Goal: Task Accomplishment & Management: Use online tool/utility

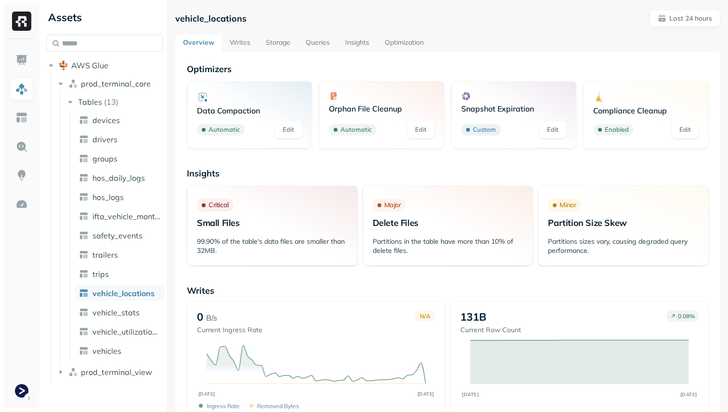
click at [271, 43] on link "Storage" at bounding box center [278, 43] width 40 height 17
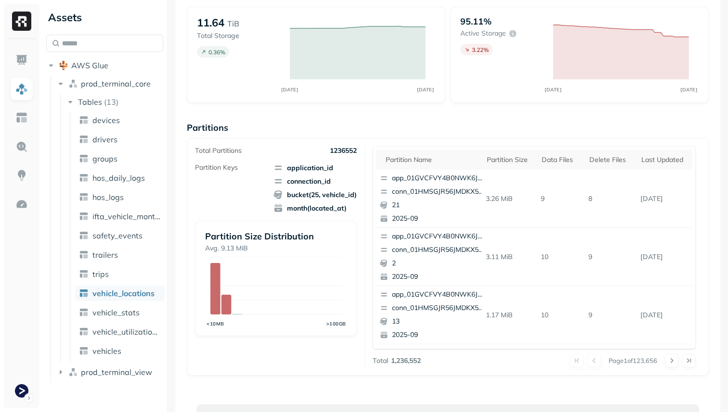
scroll to position [25, 0]
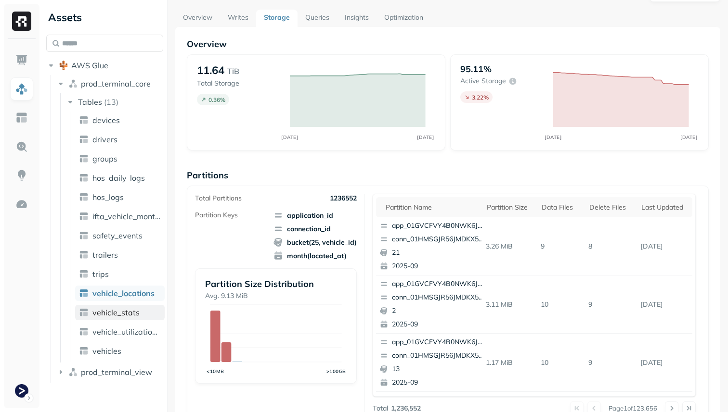
click at [137, 308] on span "vehicle_stats" at bounding box center [115, 313] width 47 height 10
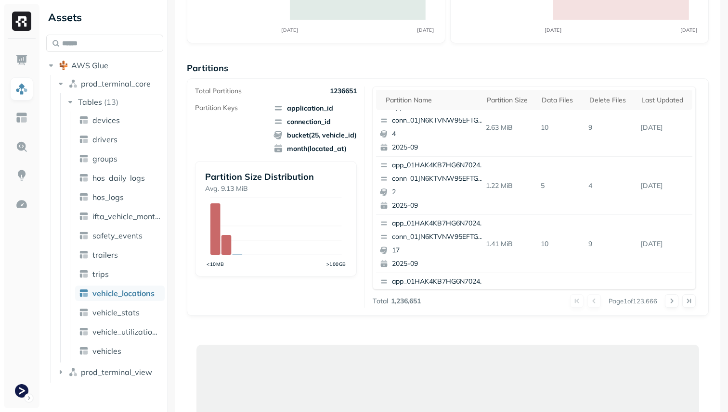
scroll to position [9, 0]
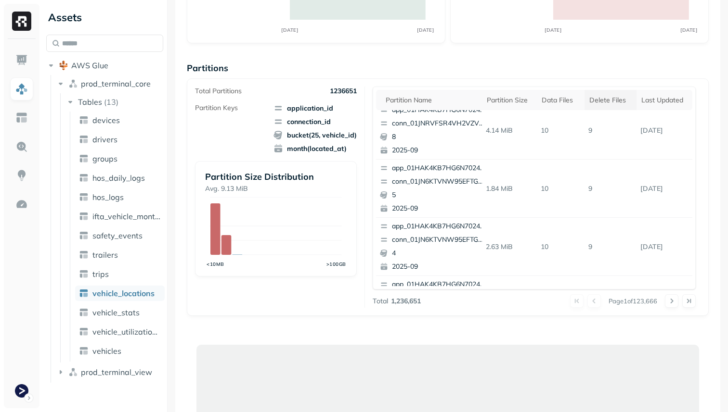
click at [600, 103] on div "Delete Files" at bounding box center [610, 100] width 42 height 9
click at [600, 103] on div "Delete Files" at bounding box center [608, 100] width 51 height 12
click at [600, 103] on div "Delete Files" at bounding box center [610, 100] width 42 height 9
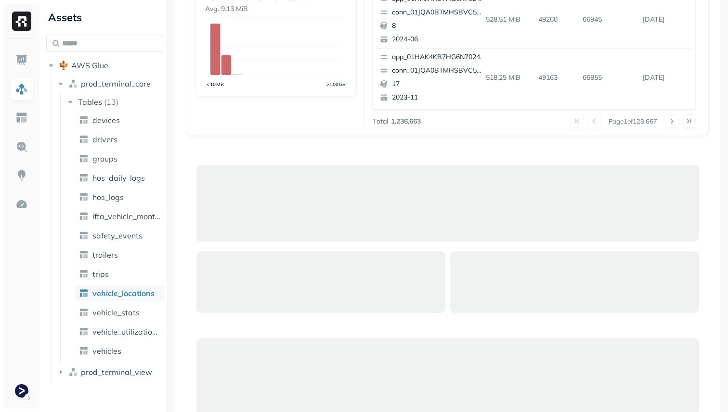
scroll to position [479, 0]
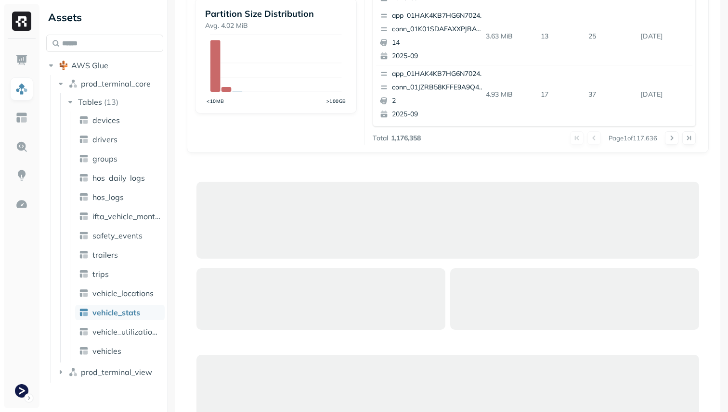
scroll to position [446, 0]
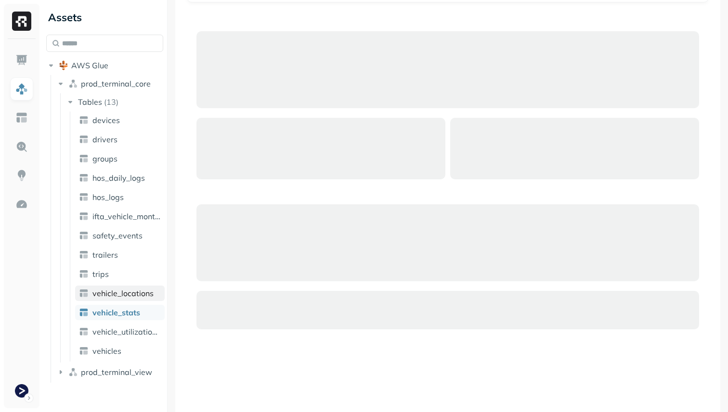
click at [124, 296] on span "vehicle_locations" at bounding box center [122, 294] width 61 height 10
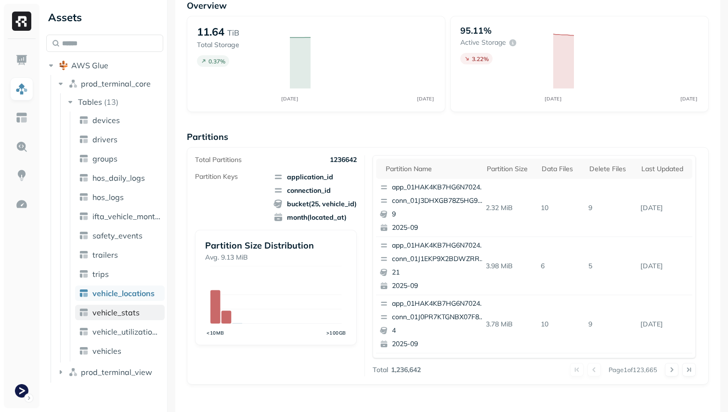
click at [126, 308] on span "vehicle_stats" at bounding box center [115, 313] width 47 height 10
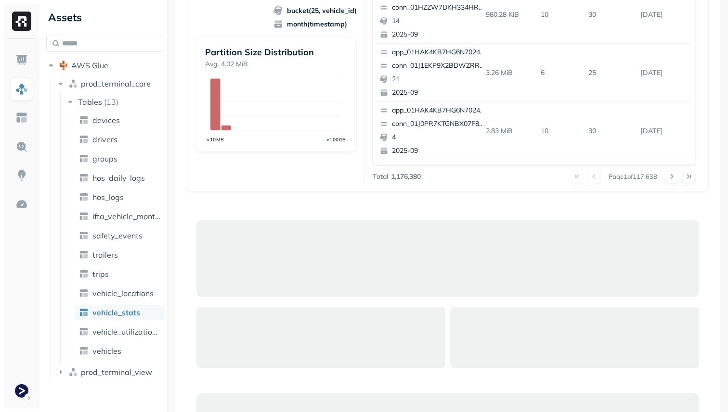
scroll to position [340, 0]
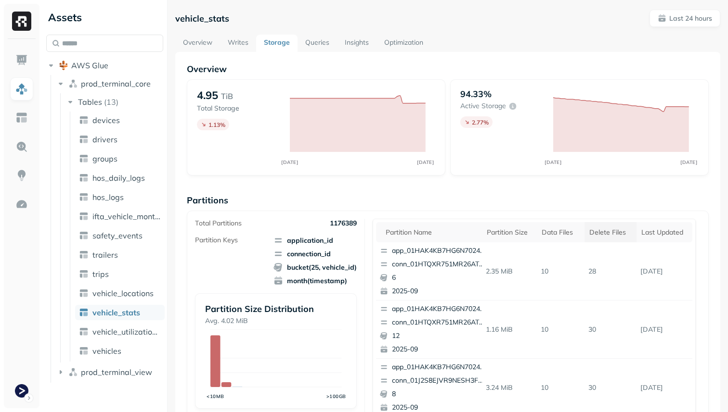
click at [614, 234] on div "Delete Files" at bounding box center [610, 232] width 42 height 9
click at [196, 42] on link "Overview" at bounding box center [197, 43] width 45 height 17
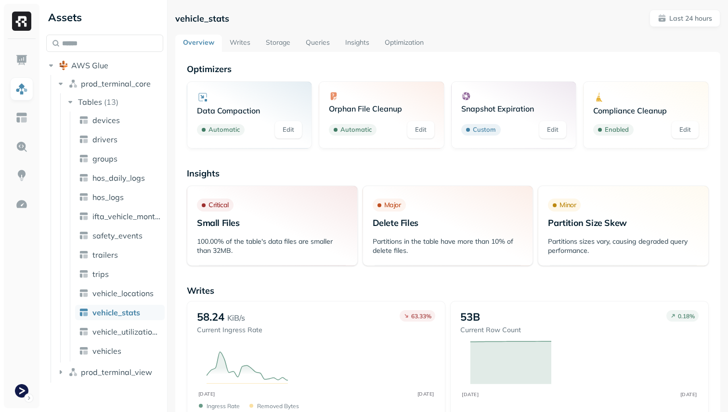
click at [285, 49] on link "Storage" at bounding box center [278, 43] width 40 height 17
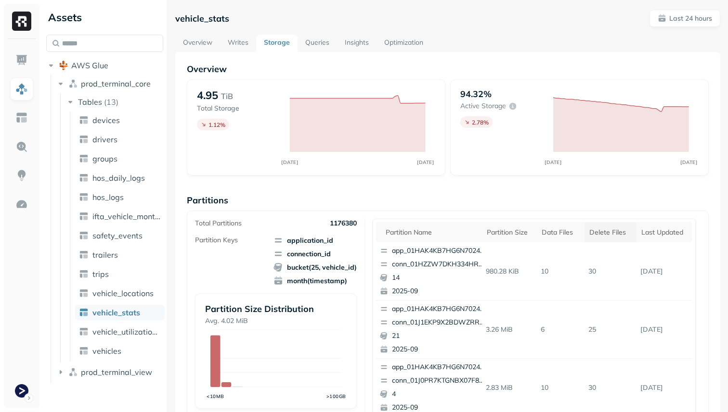
click at [598, 229] on div "Delete Files" at bounding box center [610, 232] width 42 height 9
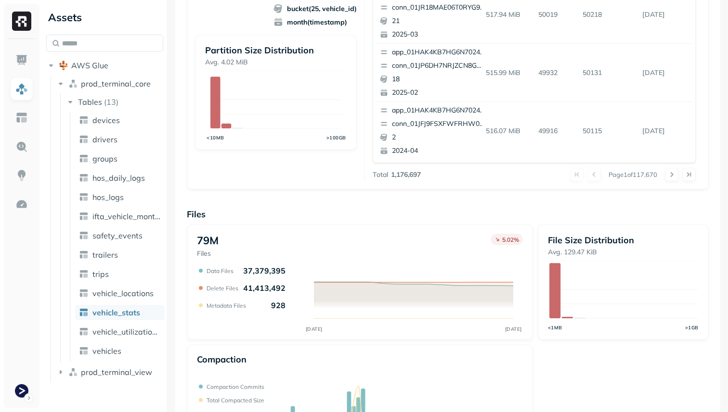
scroll to position [323, 0]
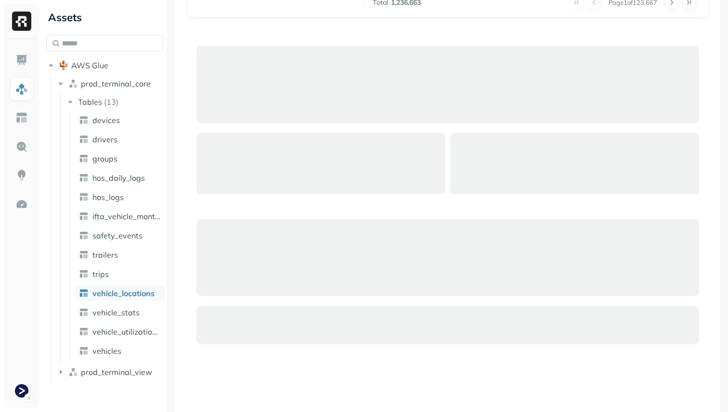
scroll to position [427, 0]
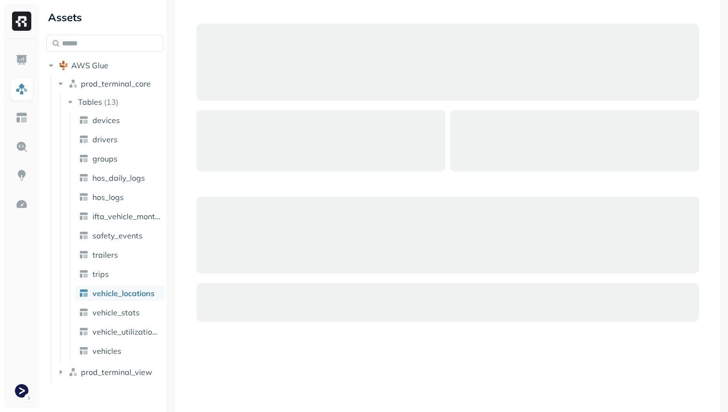
scroll to position [458, 0]
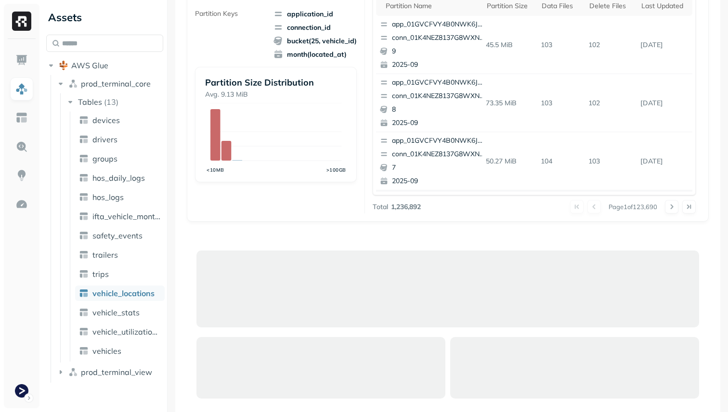
scroll to position [479, 0]
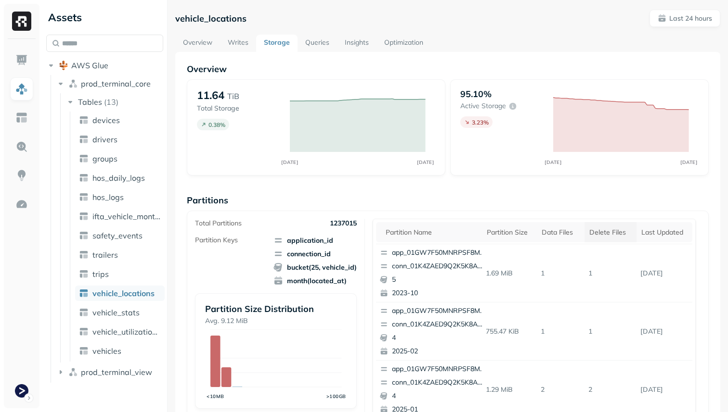
click at [622, 231] on div "Delete Files" at bounding box center [610, 232] width 42 height 9
